Goal: Check status: Check status

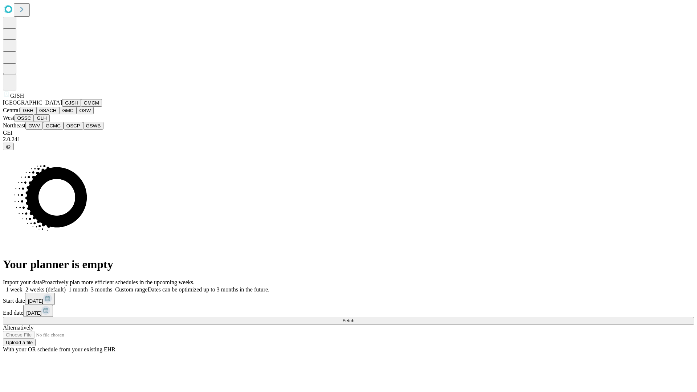
click at [62, 107] on button "GJSH" at bounding box center [71, 103] width 19 height 8
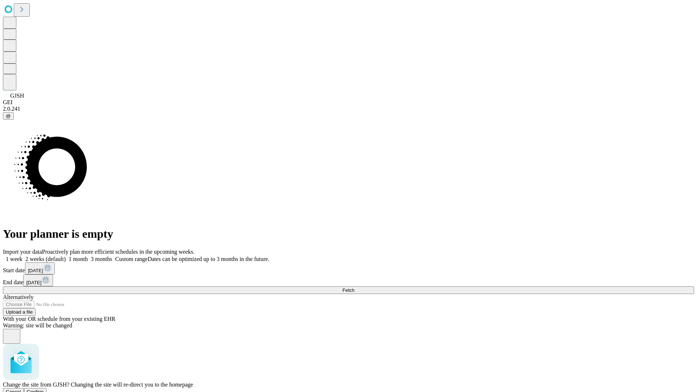
click at [44, 389] on span "Confirm" at bounding box center [35, 391] width 17 height 5
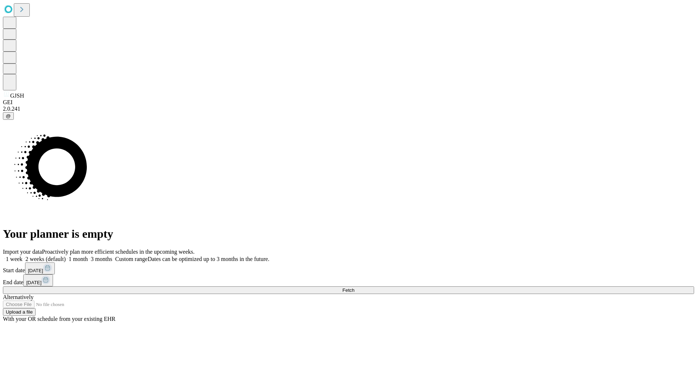
click at [66, 256] on label "2 weeks (default)" at bounding box center [44, 259] width 43 height 6
click at [354, 287] on span "Fetch" at bounding box center [348, 289] width 12 height 5
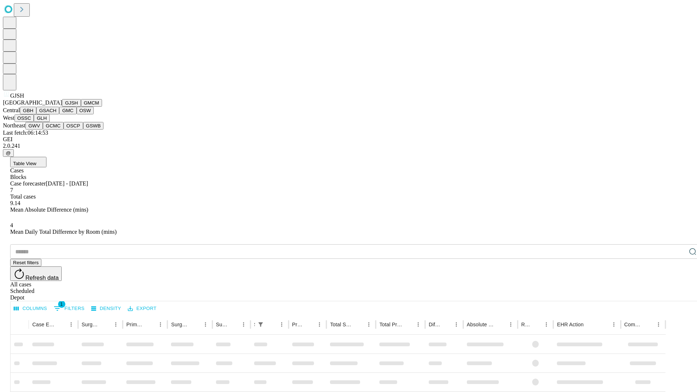
click at [81, 107] on button "GMCM" at bounding box center [91, 103] width 21 height 8
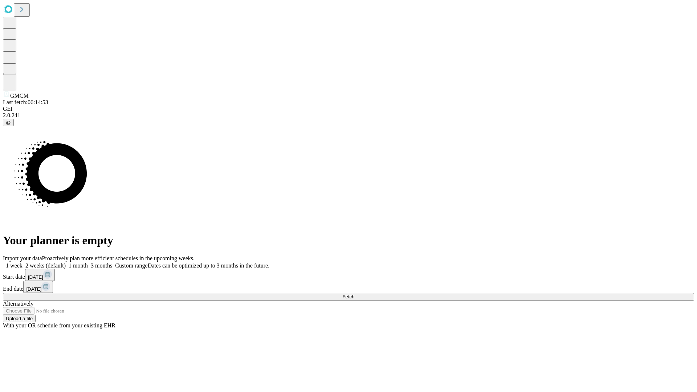
click at [66, 262] on label "2 weeks (default)" at bounding box center [44, 265] width 43 height 6
click at [354, 294] on span "Fetch" at bounding box center [348, 296] width 12 height 5
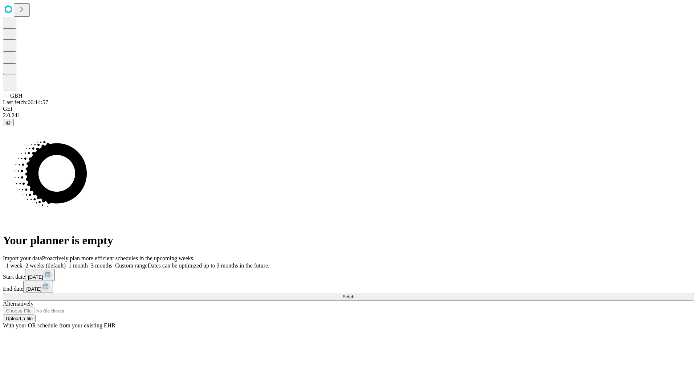
click at [354, 294] on span "Fetch" at bounding box center [348, 296] width 12 height 5
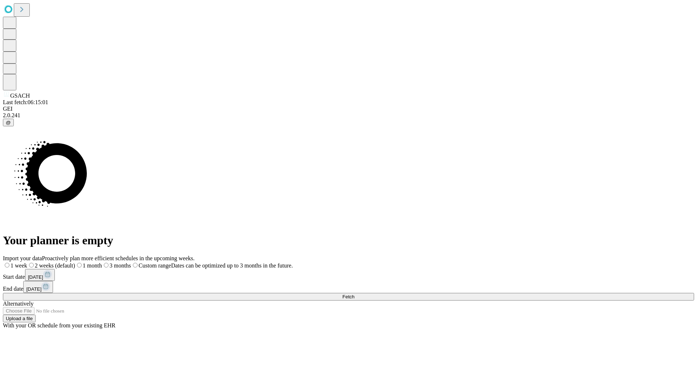
click at [354, 294] on span "Fetch" at bounding box center [348, 296] width 12 height 5
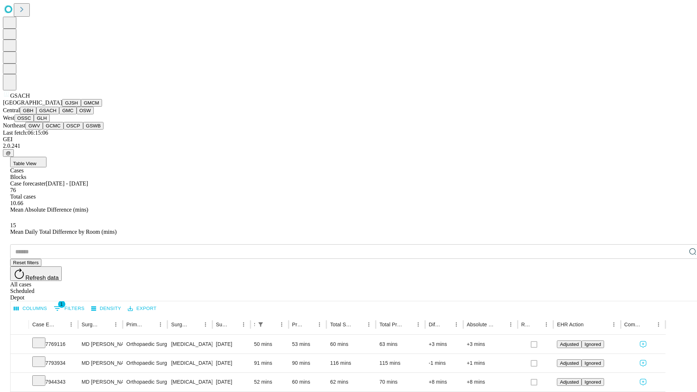
click at [59, 114] on button "GMC" at bounding box center [67, 111] width 17 height 8
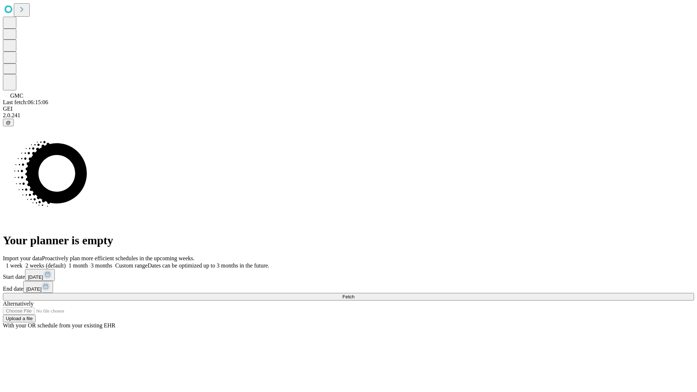
click at [66, 262] on label "2 weeks (default)" at bounding box center [44, 265] width 43 height 6
click at [354, 294] on span "Fetch" at bounding box center [348, 296] width 12 height 5
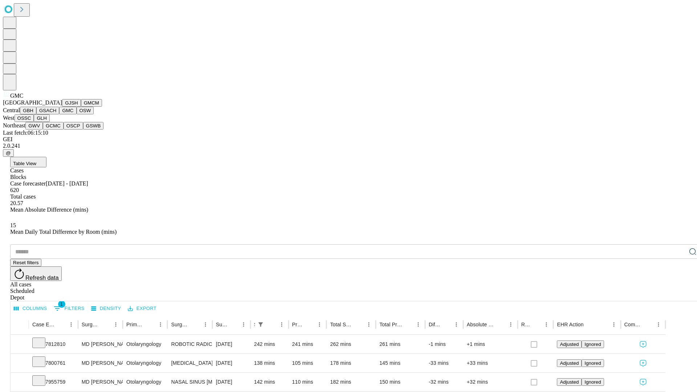
click at [77, 114] on button "OSW" at bounding box center [85, 111] width 17 height 8
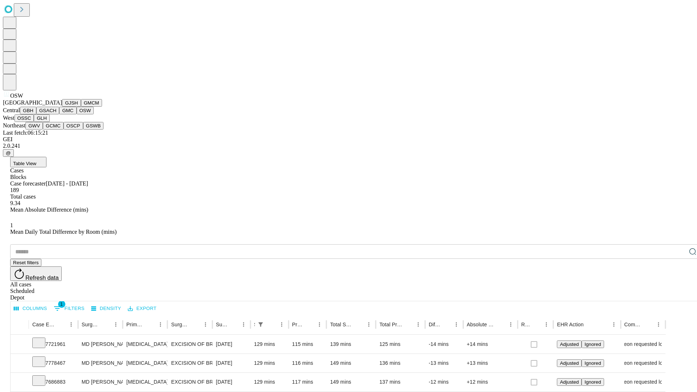
click at [34, 122] on button "OSSC" at bounding box center [25, 118] width 20 height 8
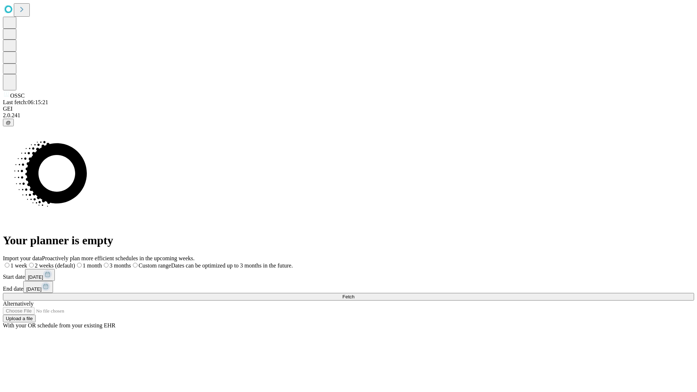
click at [75, 262] on label "2 weeks (default)" at bounding box center [51, 265] width 48 height 6
click at [354, 294] on span "Fetch" at bounding box center [348, 296] width 12 height 5
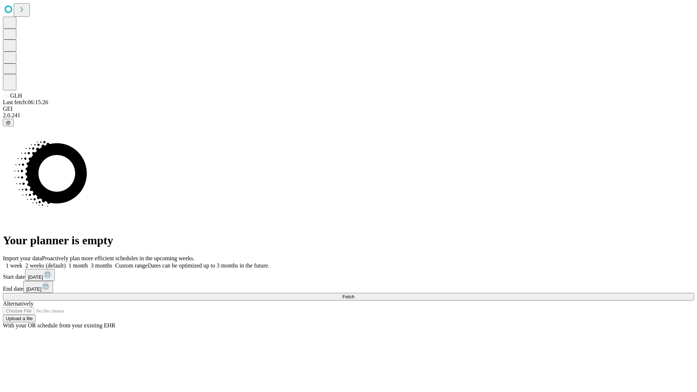
click at [66, 262] on label "2 weeks (default)" at bounding box center [44, 265] width 43 height 6
click at [354, 294] on span "Fetch" at bounding box center [348, 296] width 12 height 5
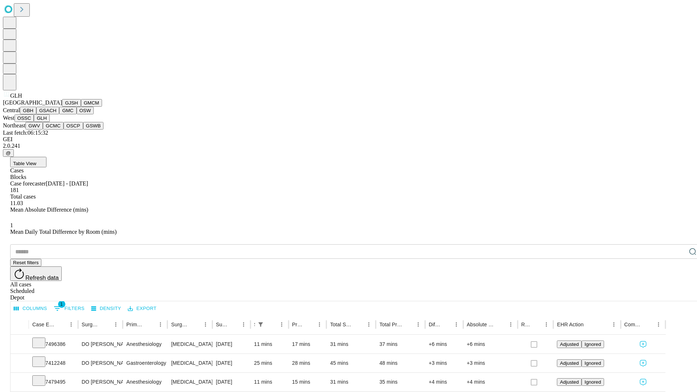
click at [43, 130] on button "GWV" at bounding box center [33, 126] width 17 height 8
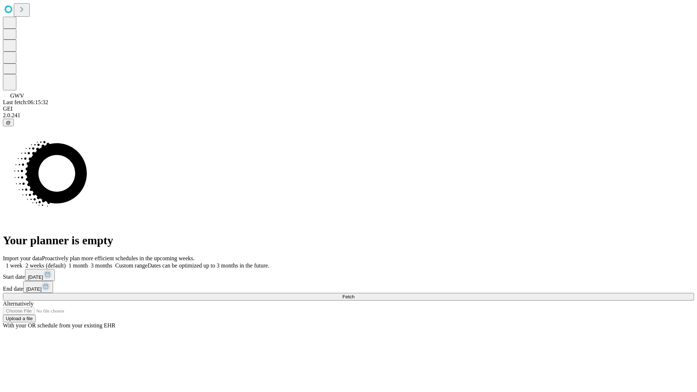
click at [66, 262] on label "2 weeks (default)" at bounding box center [44, 265] width 43 height 6
click at [354, 294] on span "Fetch" at bounding box center [348, 296] width 12 height 5
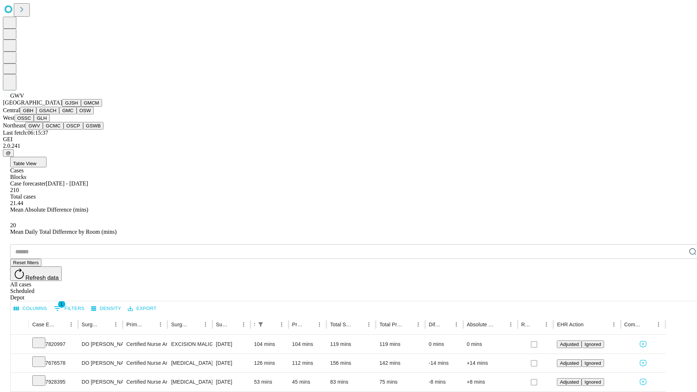
click at [56, 130] on button "GCMC" at bounding box center [53, 126] width 21 height 8
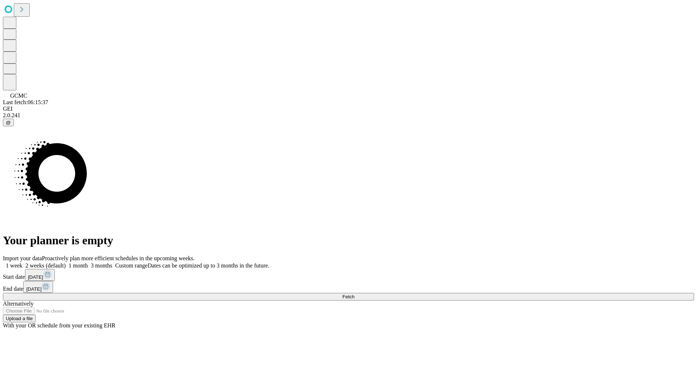
click at [66, 262] on label "2 weeks (default)" at bounding box center [44, 265] width 43 height 6
click at [354, 294] on span "Fetch" at bounding box center [348, 296] width 12 height 5
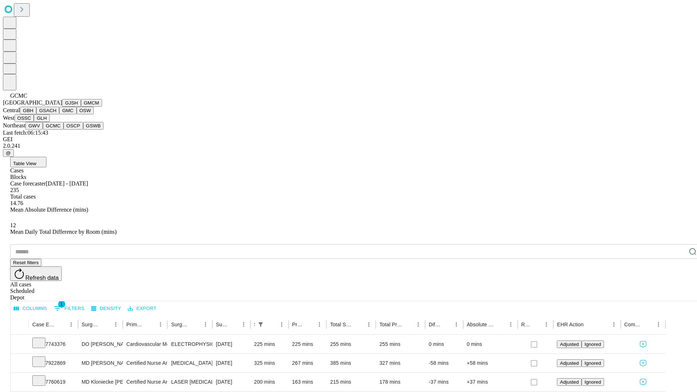
click at [64, 130] on button "OSCP" at bounding box center [74, 126] width 20 height 8
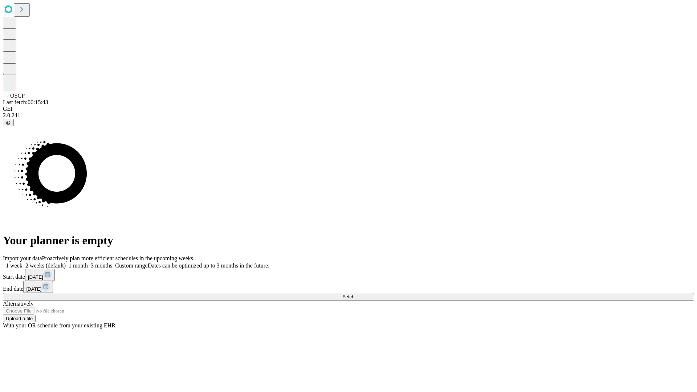
click at [66, 262] on label "2 weeks (default)" at bounding box center [44, 265] width 43 height 6
click at [354, 294] on span "Fetch" at bounding box center [348, 296] width 12 height 5
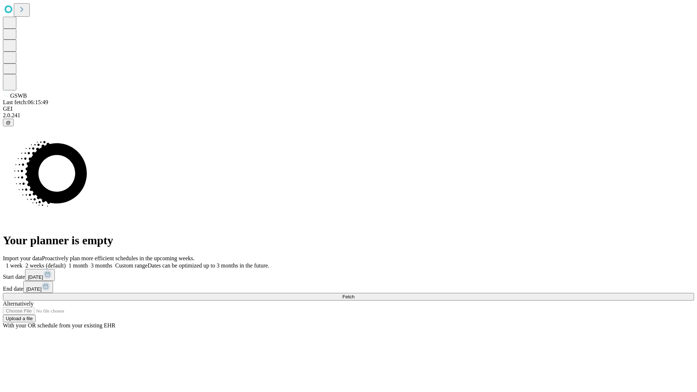
click at [66, 262] on label "2 weeks (default)" at bounding box center [44, 265] width 43 height 6
click at [354, 294] on span "Fetch" at bounding box center [348, 296] width 12 height 5
